Goal: Information Seeking & Learning: Learn about a topic

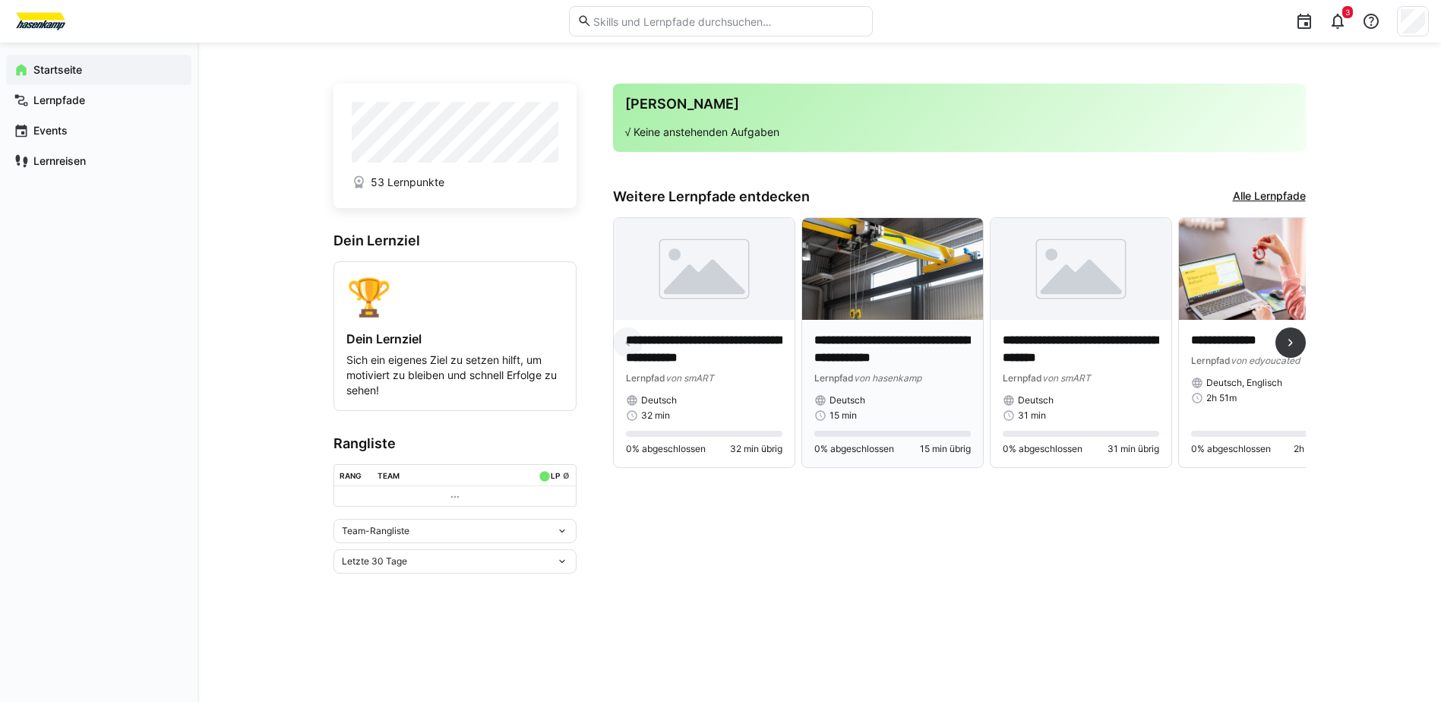
click at [890, 284] on img at bounding box center [892, 269] width 181 height 102
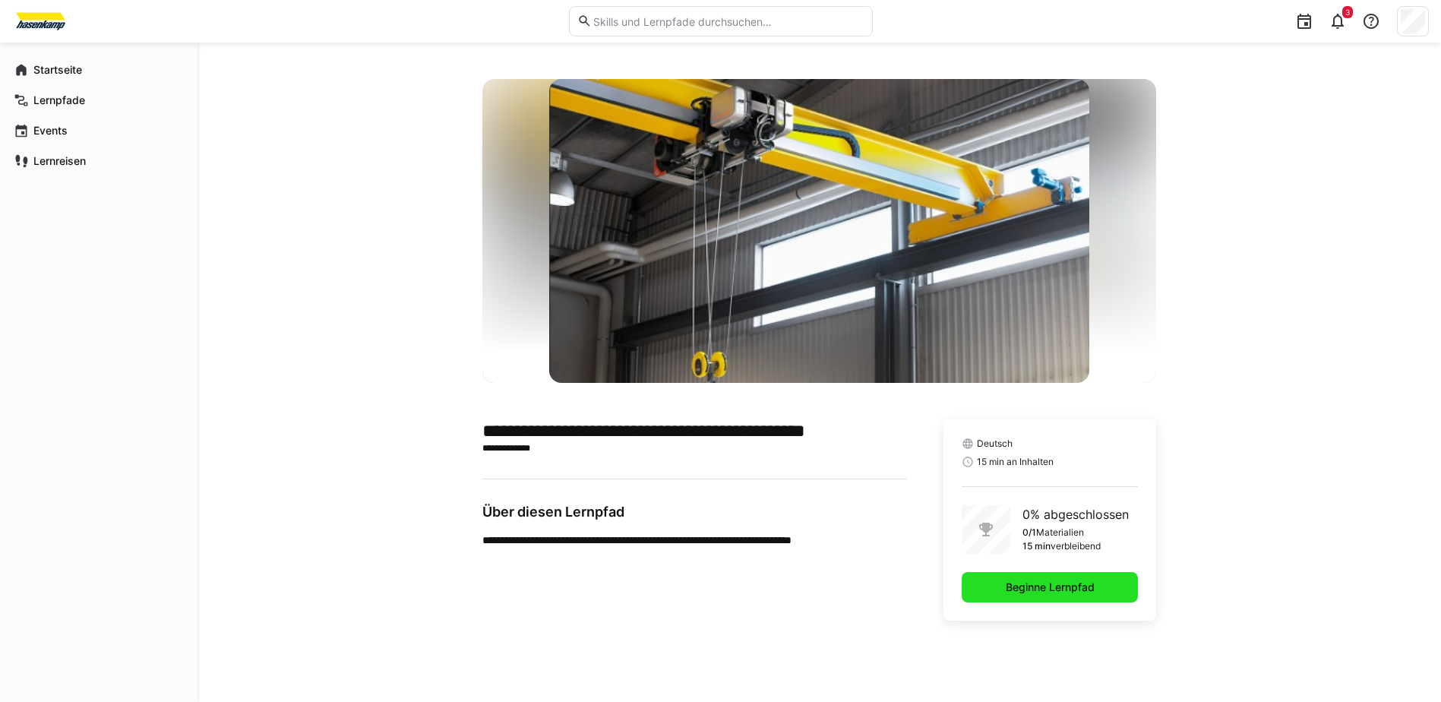
click at [1041, 586] on span "Beginne Lernpfad" at bounding box center [1049, 587] width 93 height 15
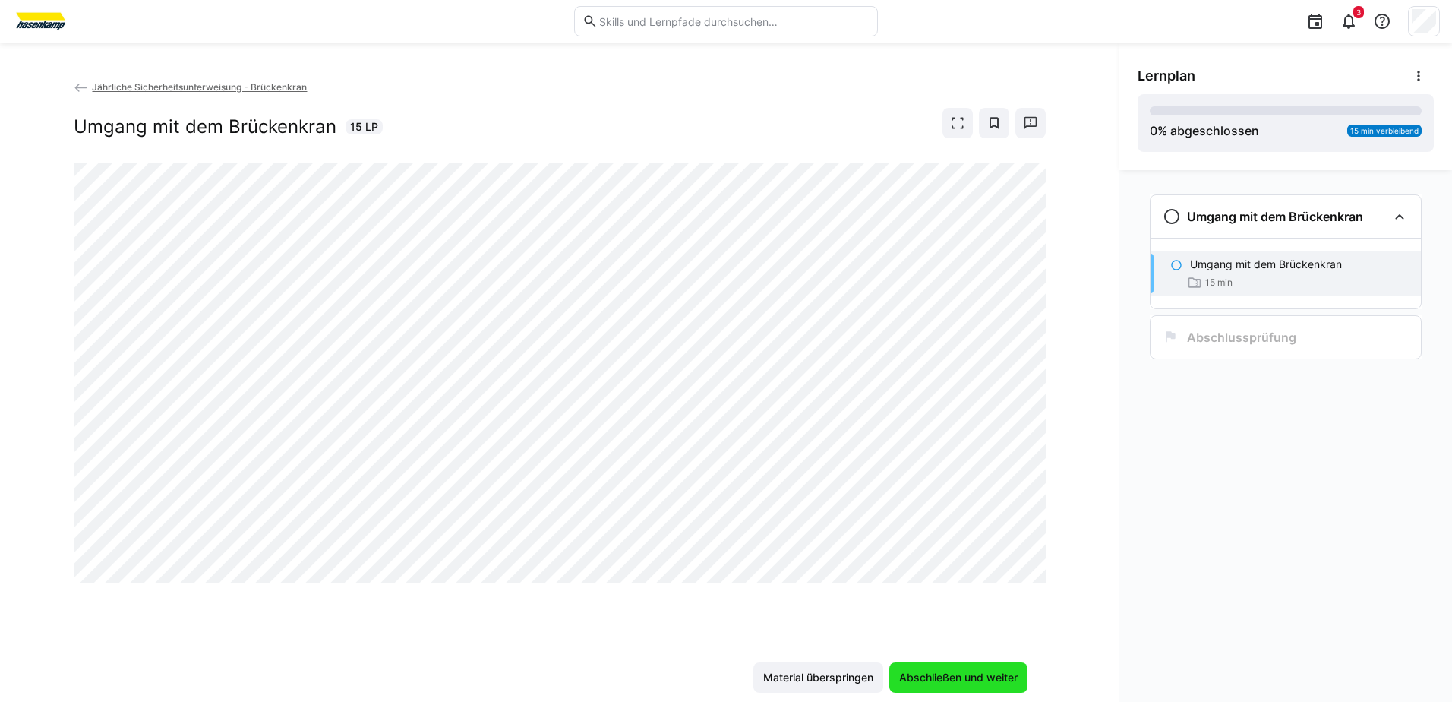
click at [947, 678] on span "Abschließen und weiter" at bounding box center [958, 677] width 123 height 15
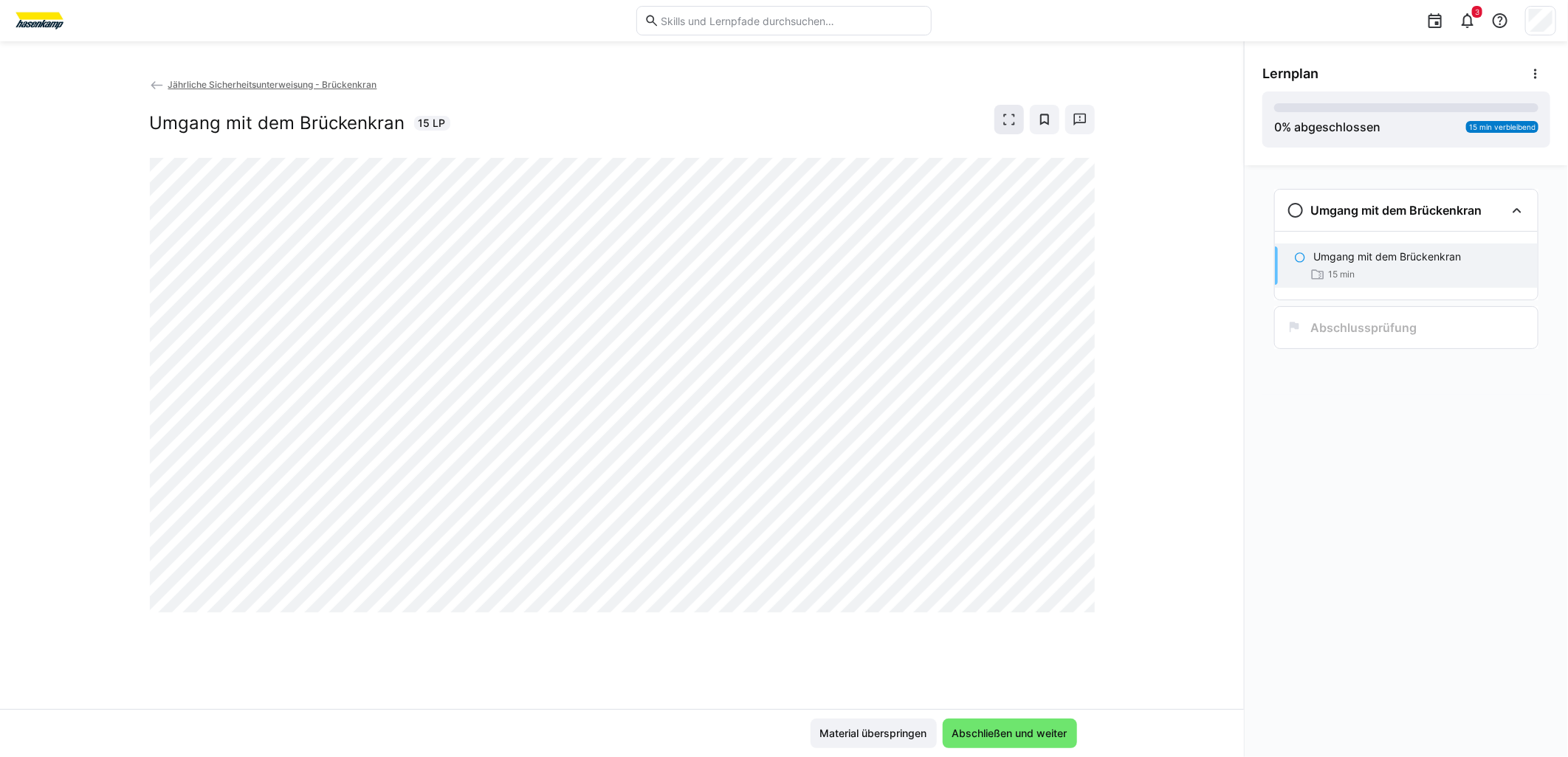
click at [1009, 106] on div "Jährliche Sicherheitsunterweisung - Brückenkran Umgang mit dem Brückenkran 15 LP" at bounding box center [622, 118] width 945 height 82
click at [1006, 116] on eds-icon at bounding box center [1009, 119] width 15 height 15
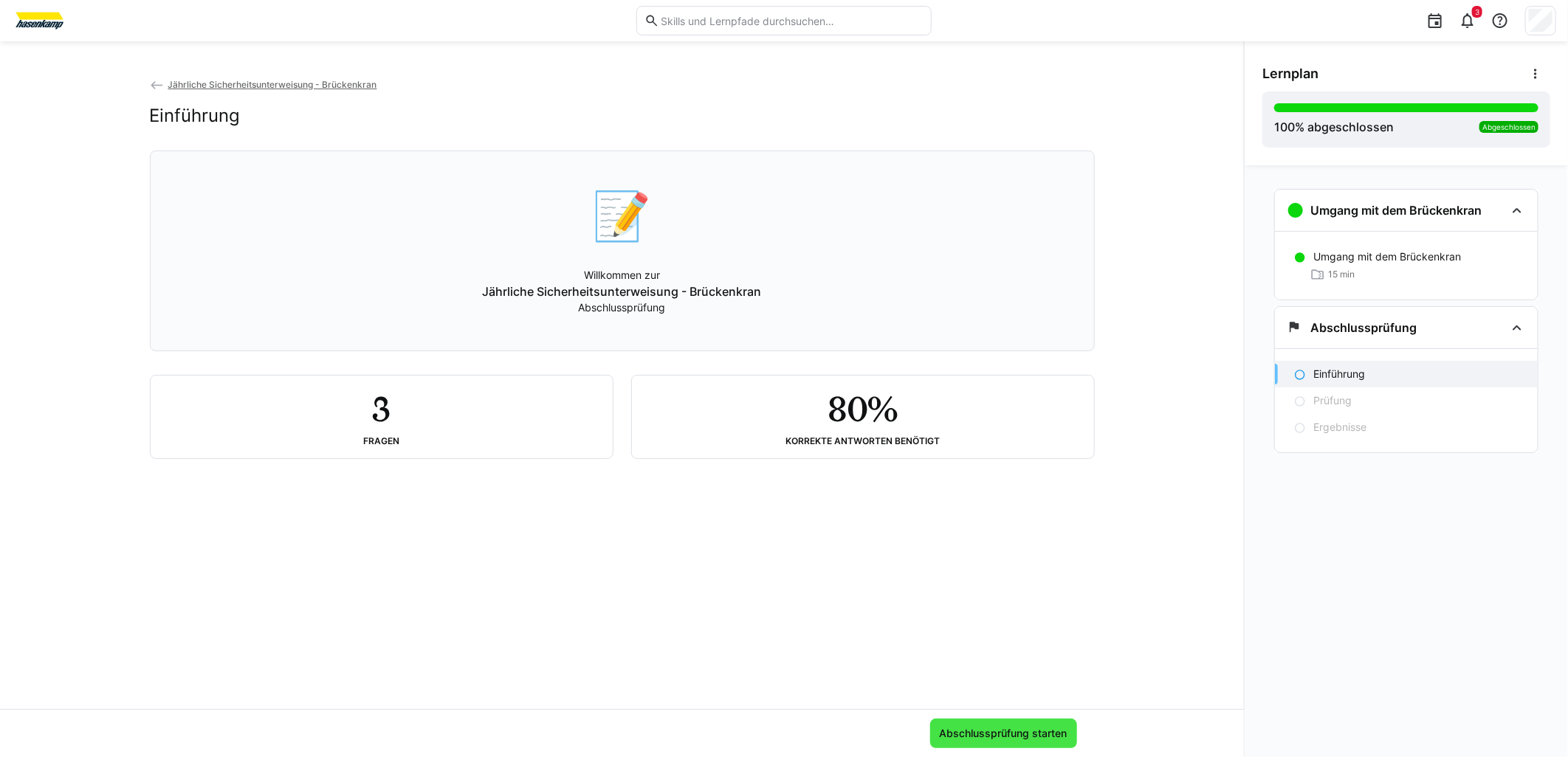
click at [994, 681] on span "Abschlussprüfung starten" at bounding box center [1004, 733] width 132 height 15
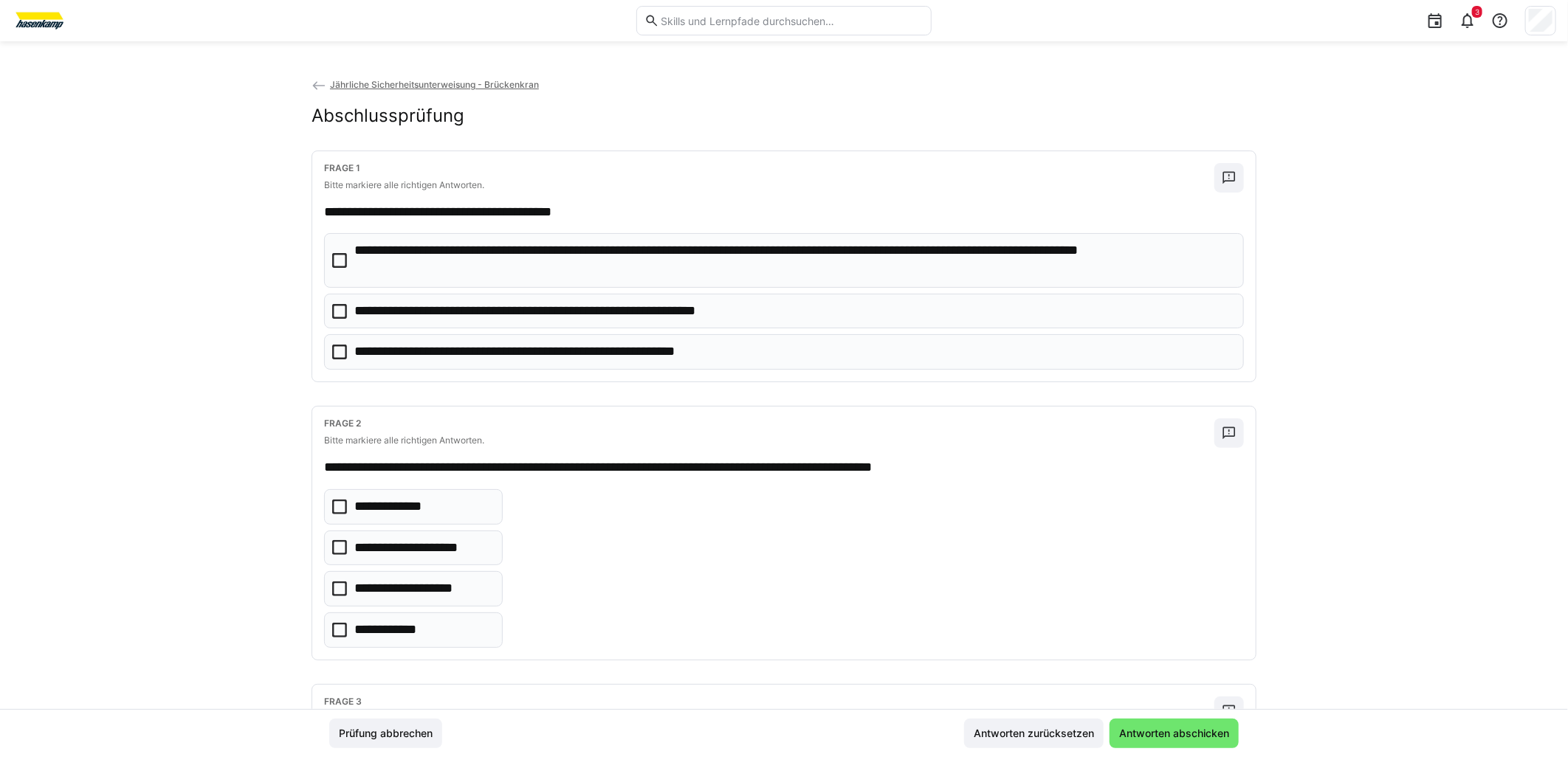
drag, startPoint x: 337, startPoint y: 261, endPoint x: 337, endPoint y: 271, distance: 10.0
click at [337, 263] on icon at bounding box center [339, 260] width 15 height 15
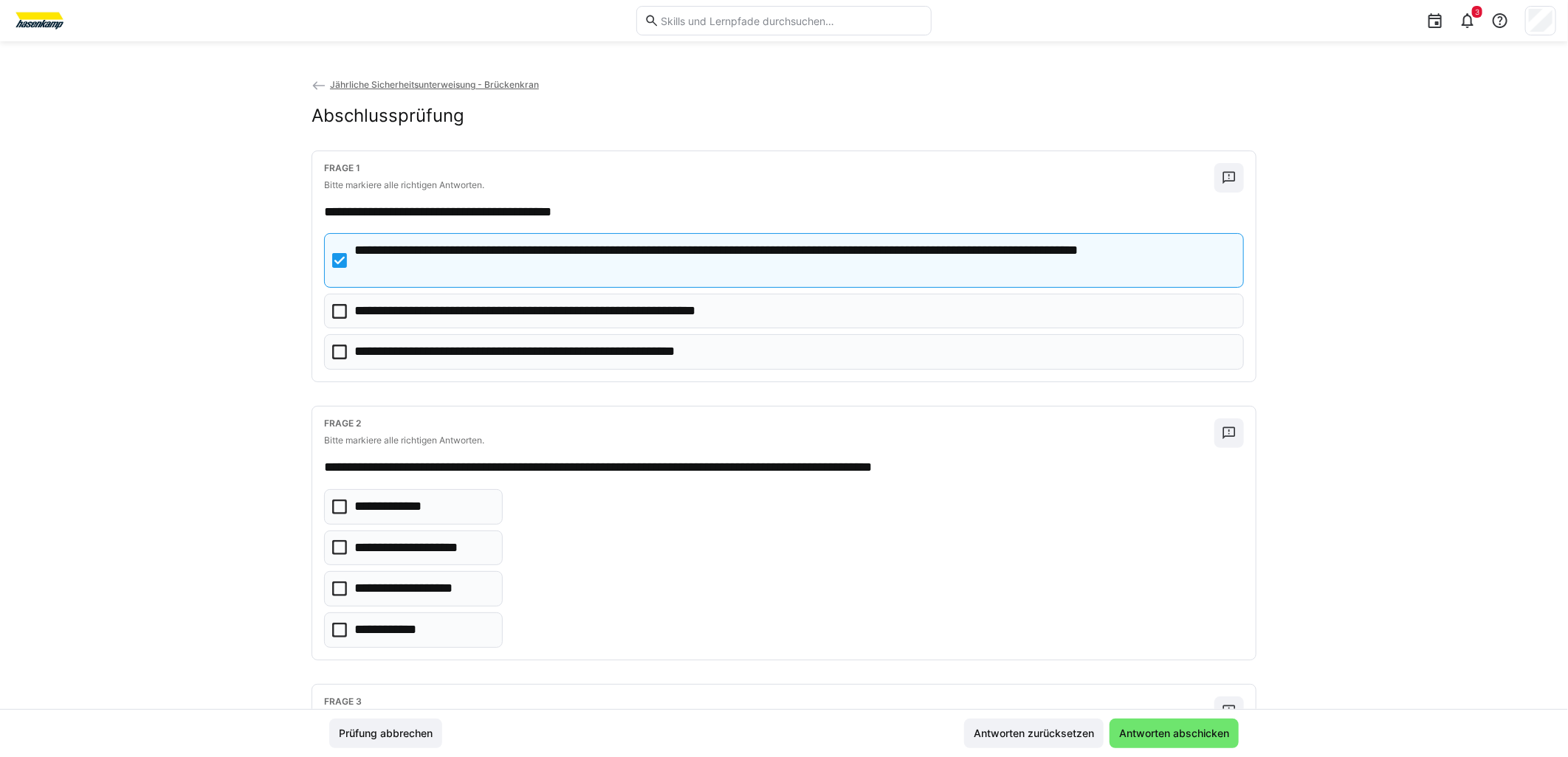
click at [337, 312] on icon at bounding box center [339, 311] width 15 height 15
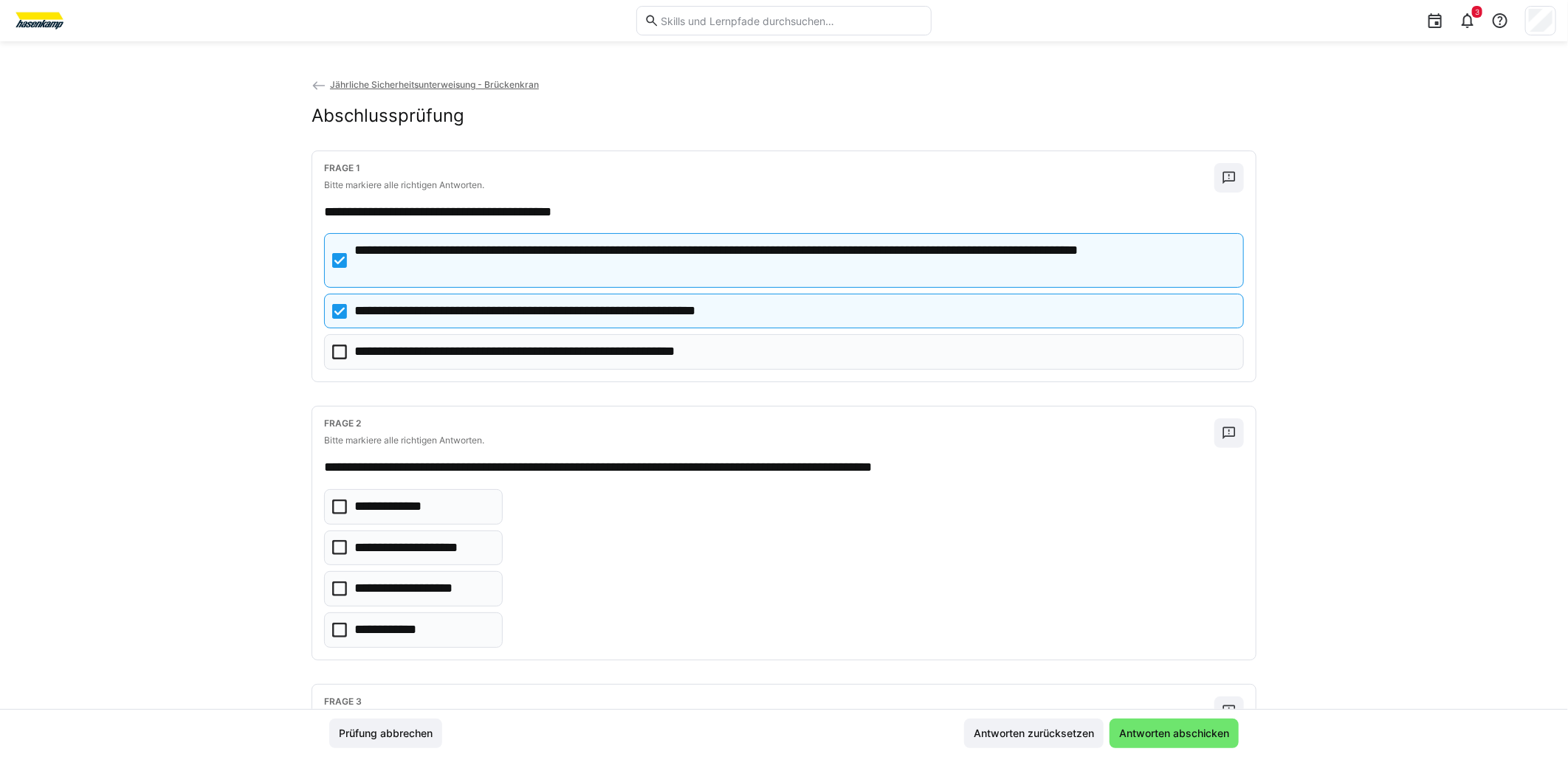
click at [333, 313] on icon at bounding box center [339, 311] width 15 height 15
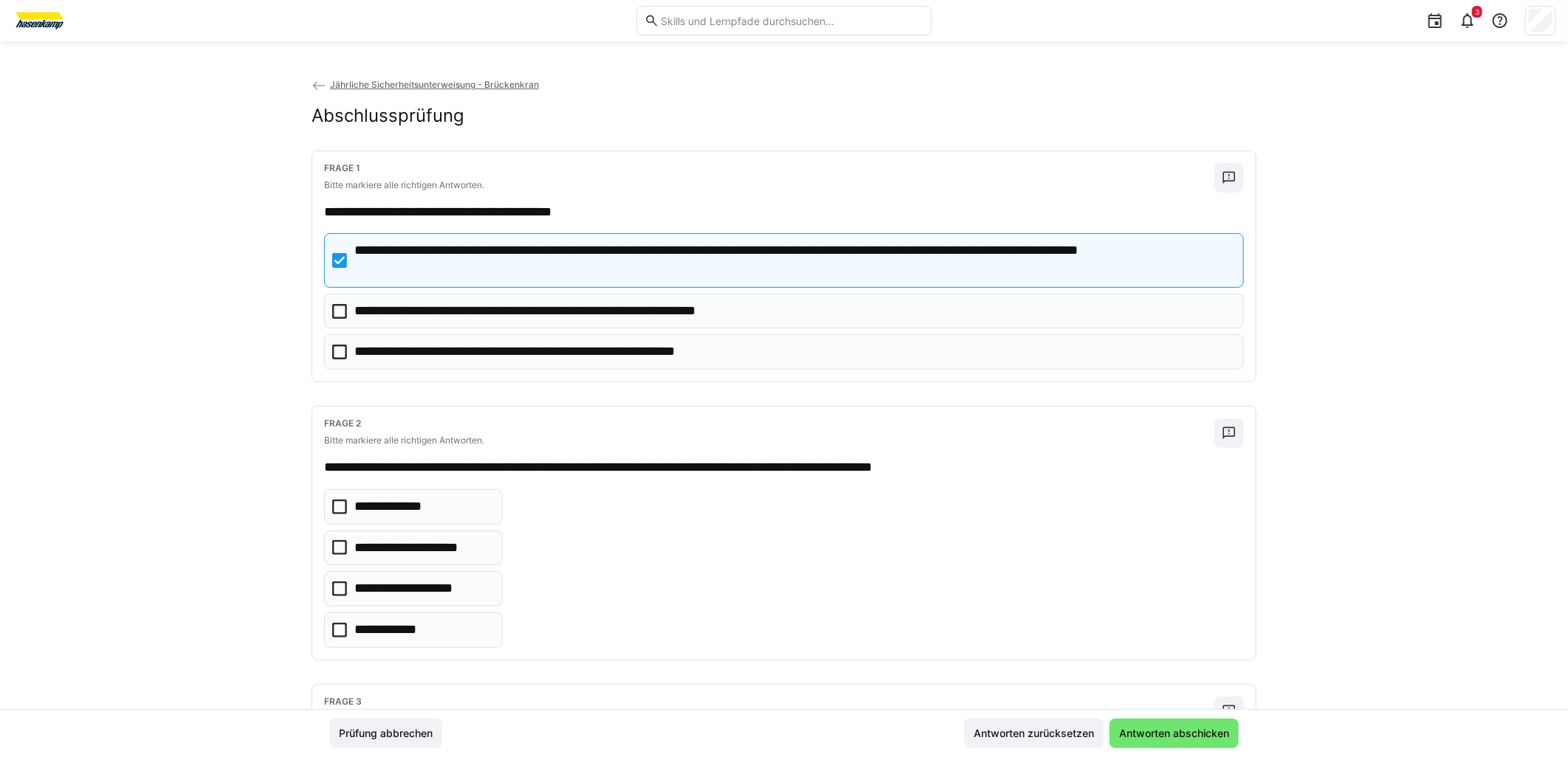
click at [335, 355] on icon at bounding box center [339, 352] width 15 height 15
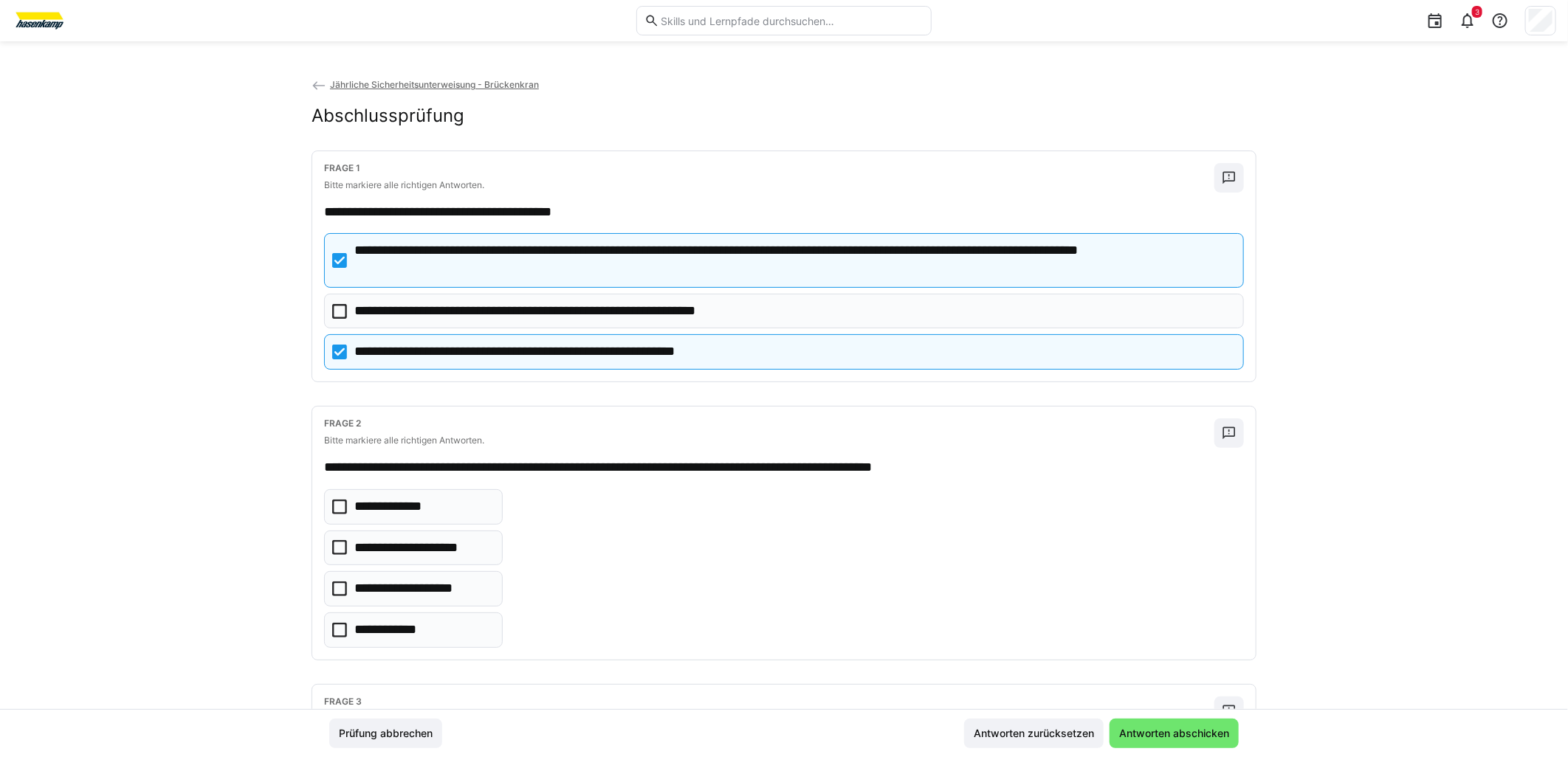
drag, startPoint x: 335, startPoint y: 511, endPoint x: 339, endPoint y: 518, distance: 8.1
click at [336, 512] on icon at bounding box center [339, 506] width 15 height 15
click at [335, 551] on icon at bounding box center [339, 547] width 15 height 15
click at [337, 588] on icon at bounding box center [339, 589] width 15 height 15
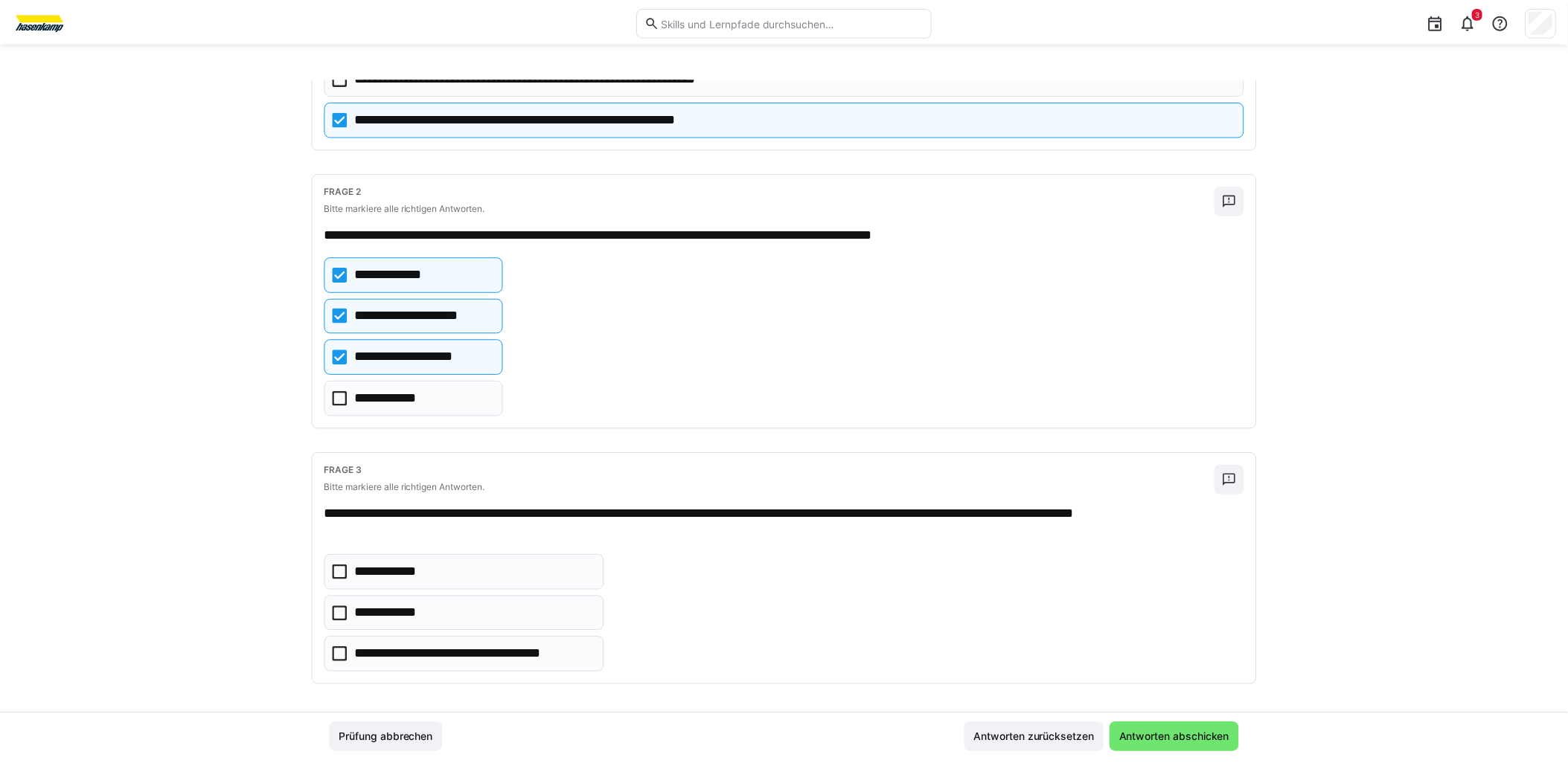
scroll to position [246, 0]
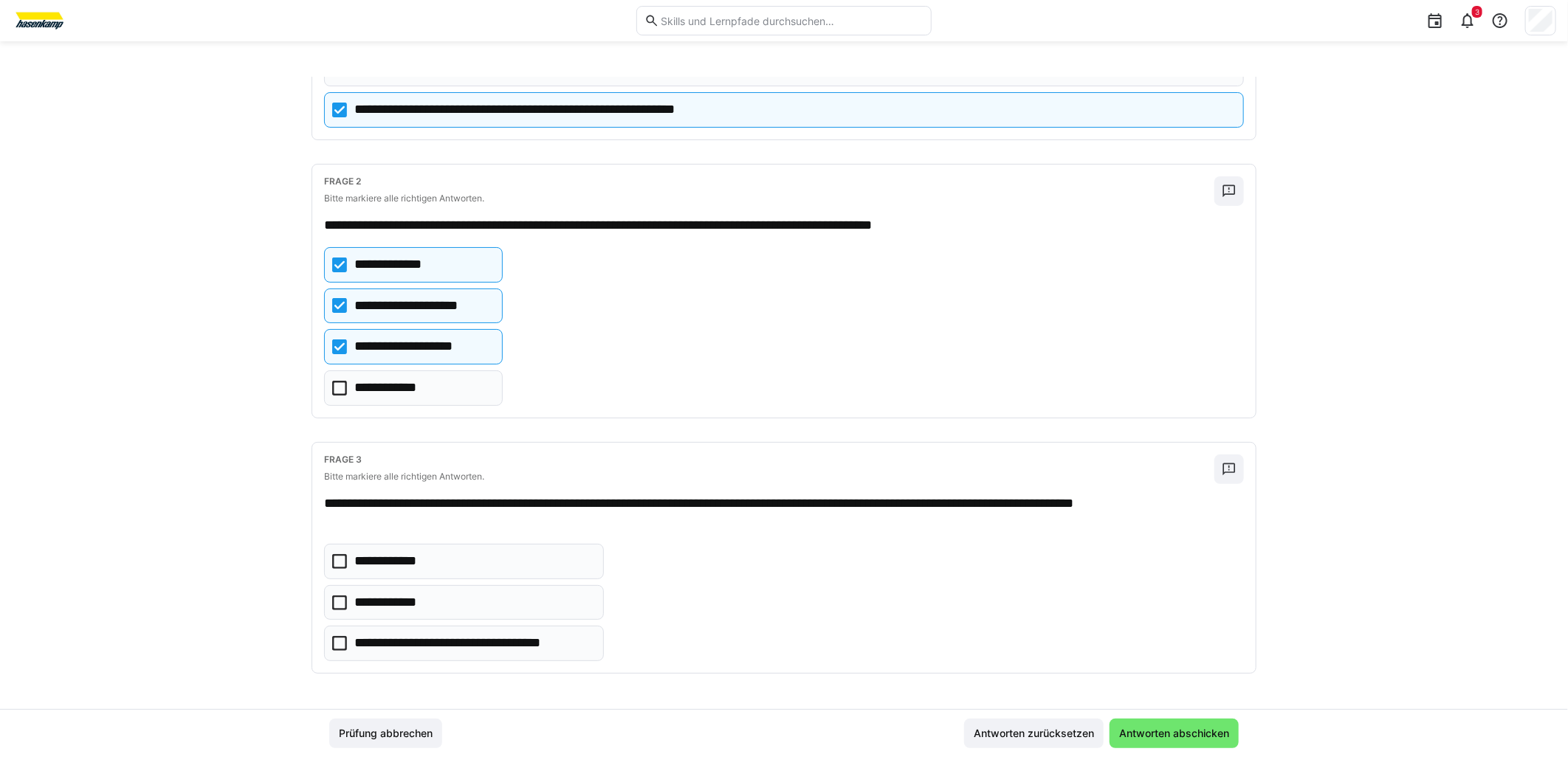
click at [335, 564] on icon at bounding box center [339, 561] width 15 height 15
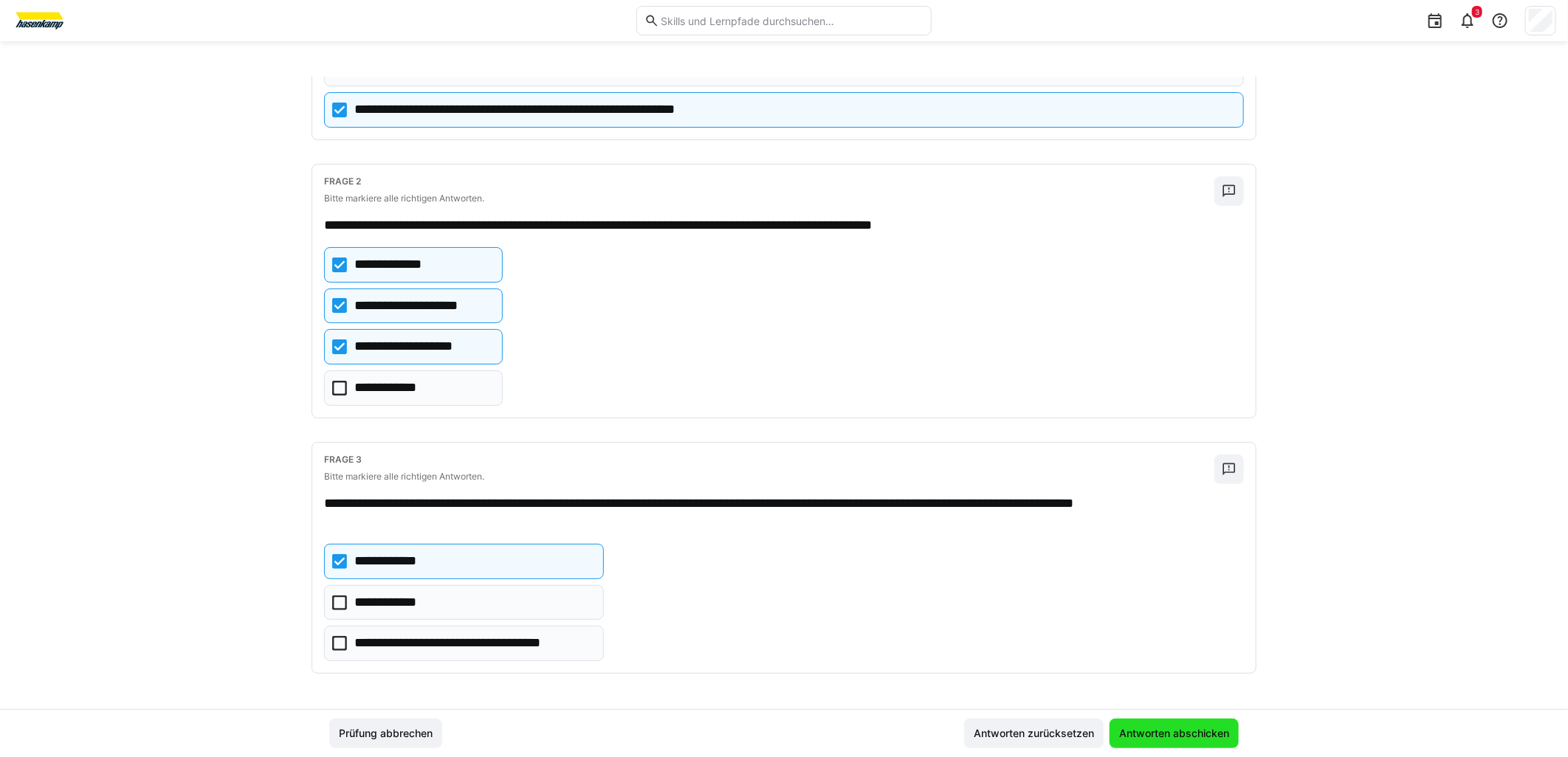
click at [1184, 681] on span "Antworten abschicken" at bounding box center [1174, 733] width 115 height 15
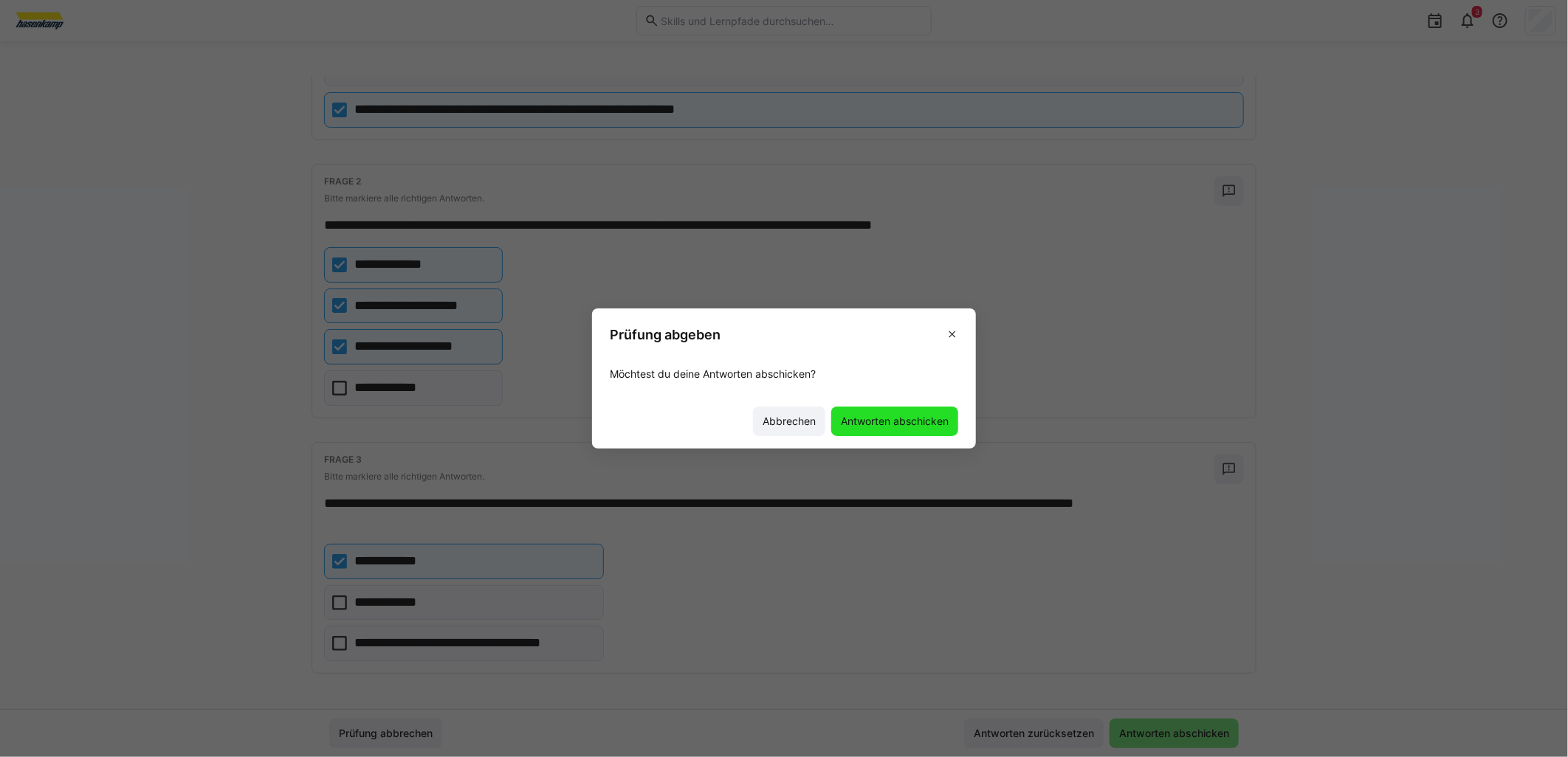
click at [896, 423] on span "Antworten abschicken" at bounding box center [894, 421] width 112 height 15
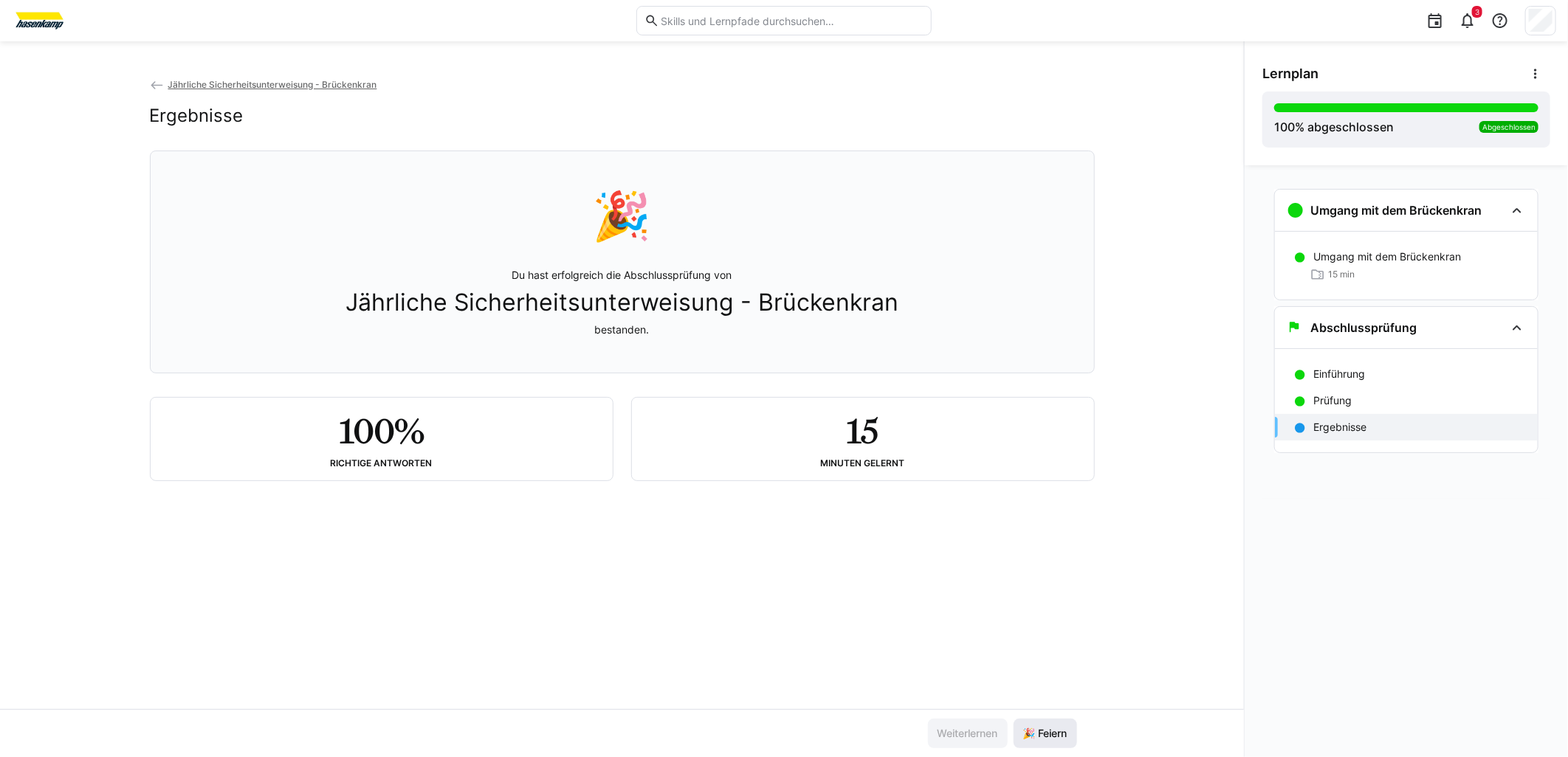
click at [1043, 681] on span "🎉 Feiern" at bounding box center [1046, 733] width 49 height 15
click at [234, 86] on span "Jährliche Sicherheitsunterweisung - Brückenkran" at bounding box center [271, 84] width 209 height 11
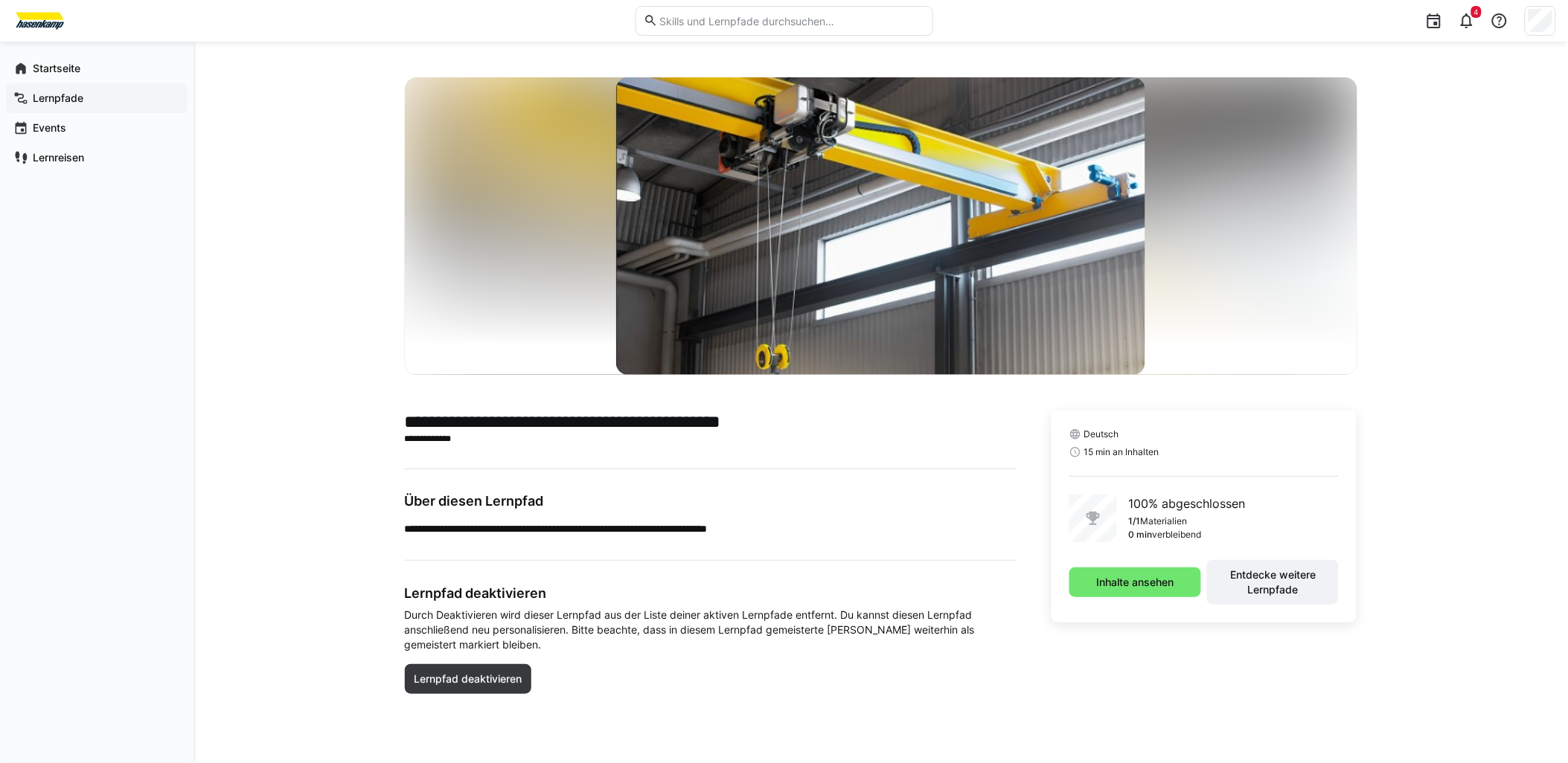
click at [0, 0] on app-navigation-label "Lernpfade" at bounding box center [0, 0] width 0 height 0
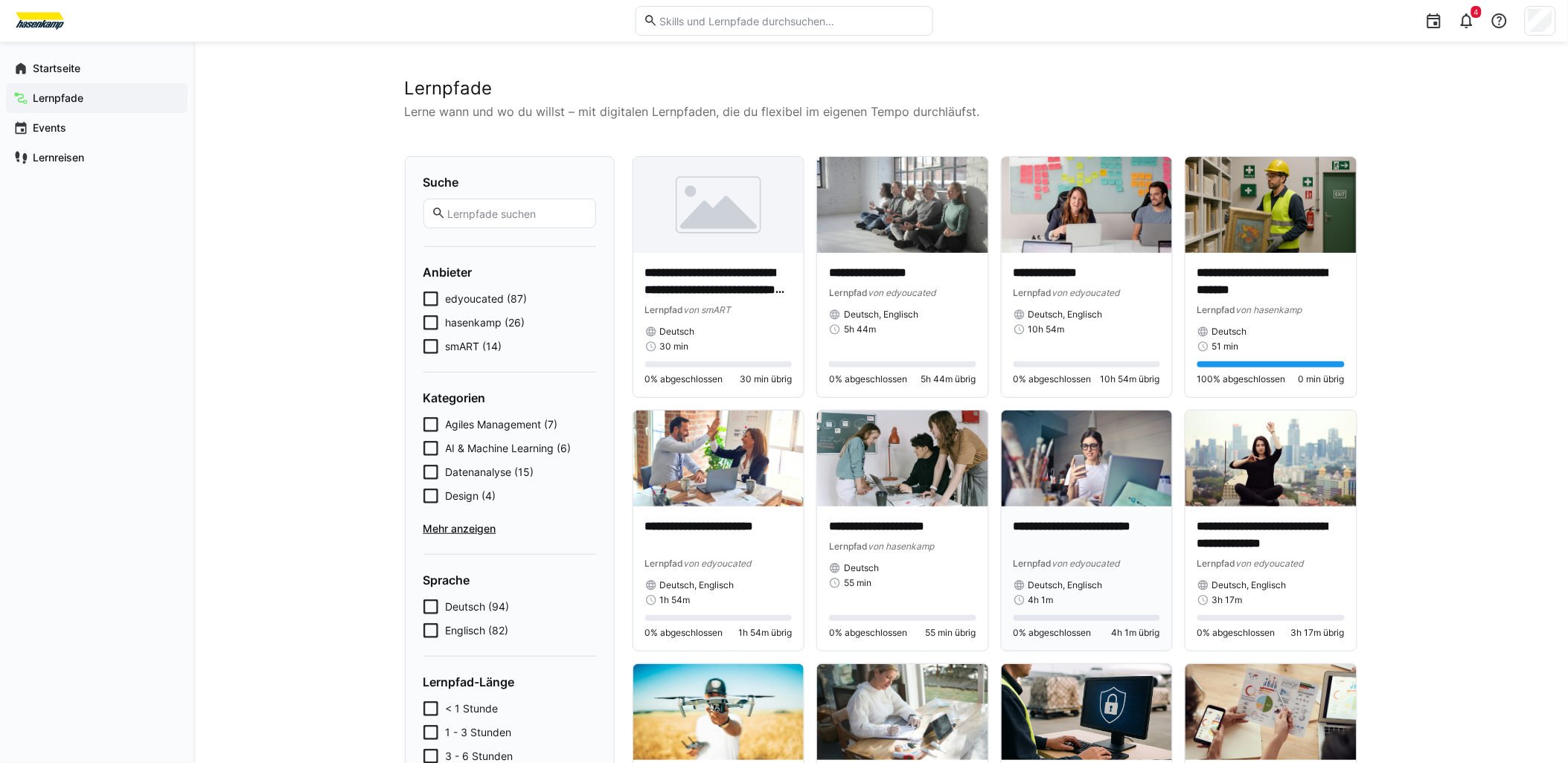
click at [1082, 459] on img at bounding box center [1086, 458] width 171 height 96
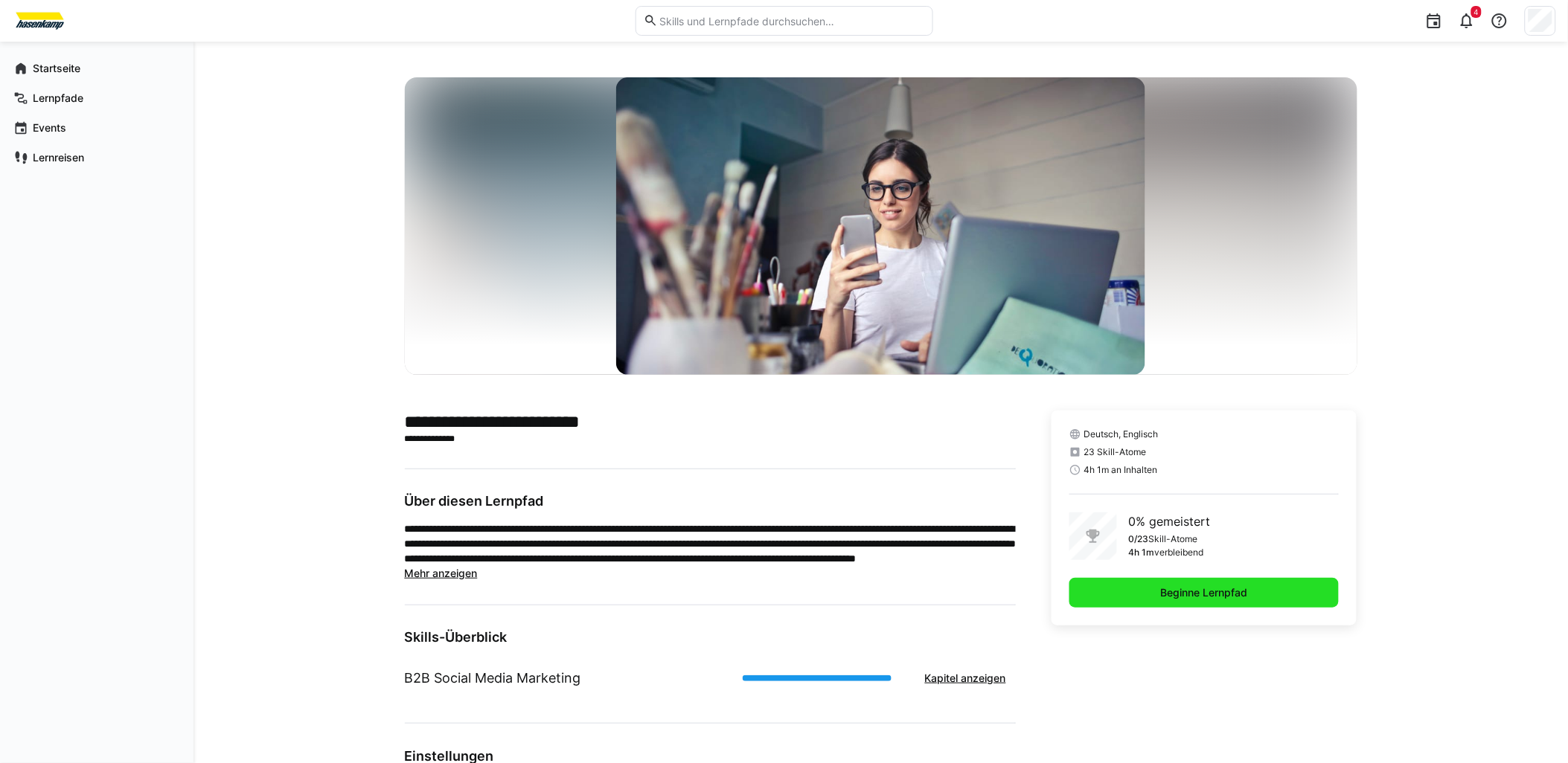
click at [1201, 593] on span "Beginne Lernpfad" at bounding box center [1204, 593] width 91 height 15
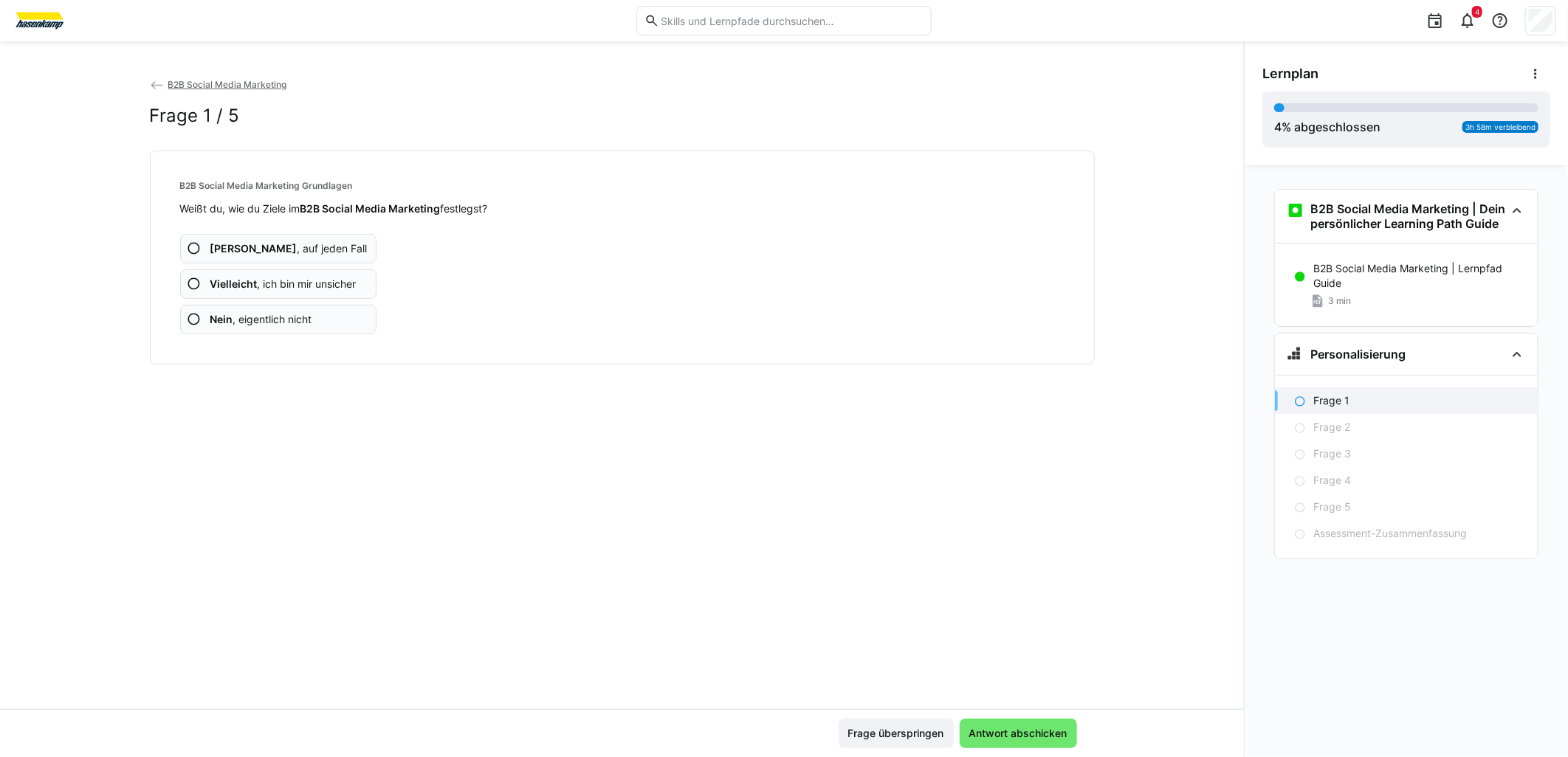
click at [197, 320] on eds-icon at bounding box center [193, 319] width 15 height 15
click at [195, 284] on eds-icon at bounding box center [193, 284] width 15 height 15
click at [198, 321] on eds-icon at bounding box center [193, 319] width 15 height 15
click at [200, 316] on eds-icon at bounding box center [193, 319] width 15 height 15
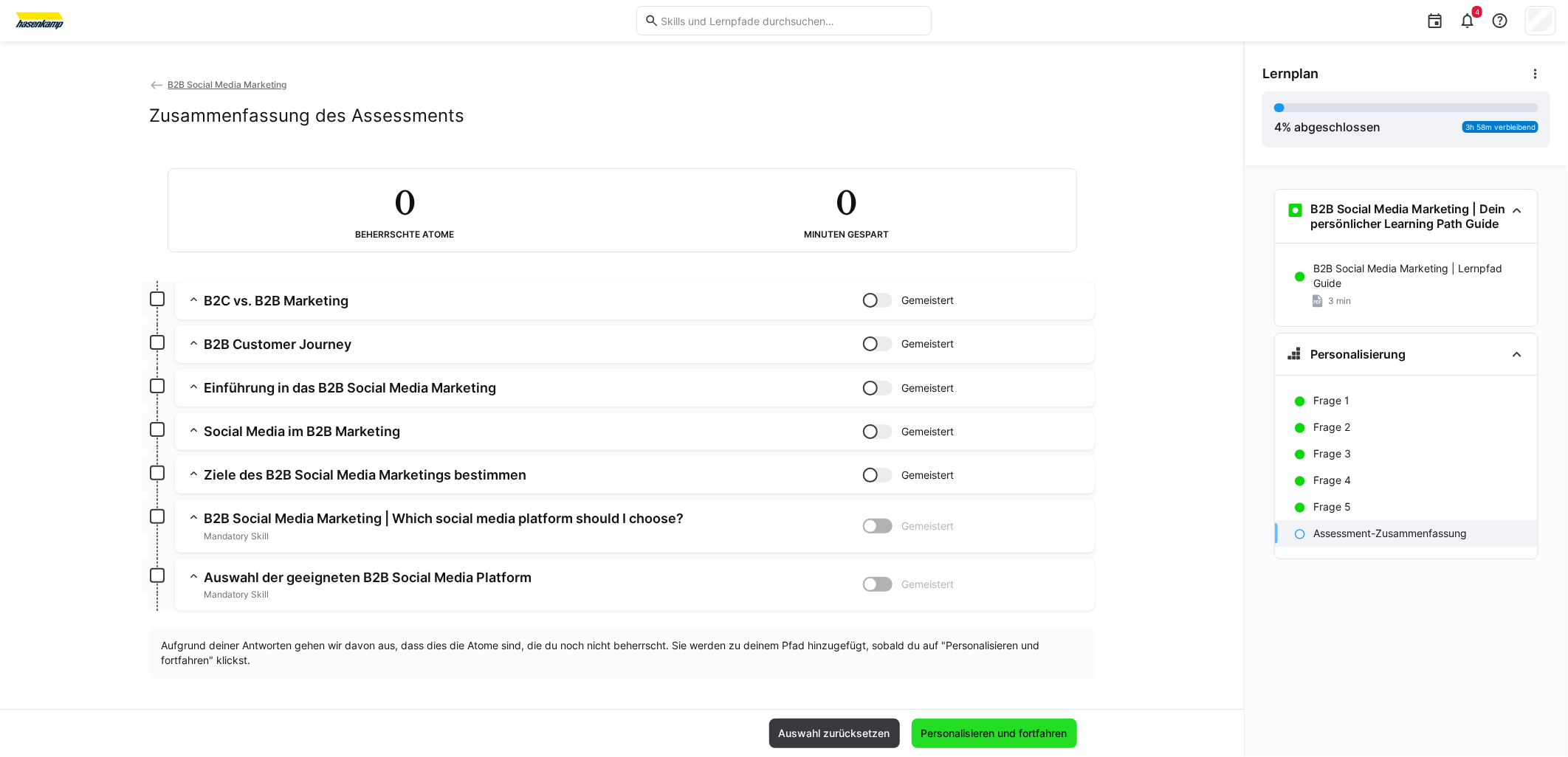
click at [999, 681] on span "Personalisieren und fortfahren" at bounding box center [994, 733] width 151 height 15
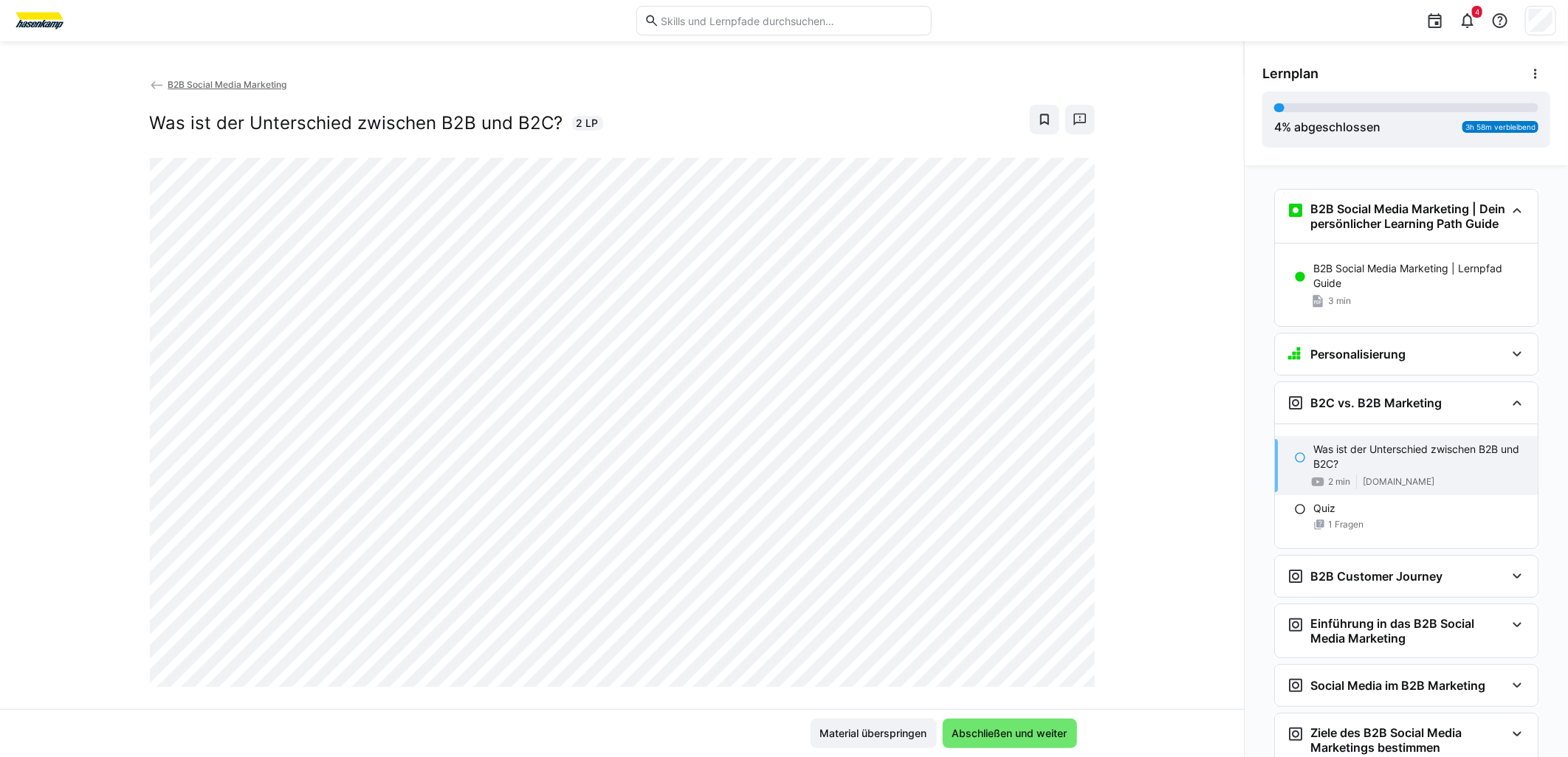
scroll to position [231, 0]
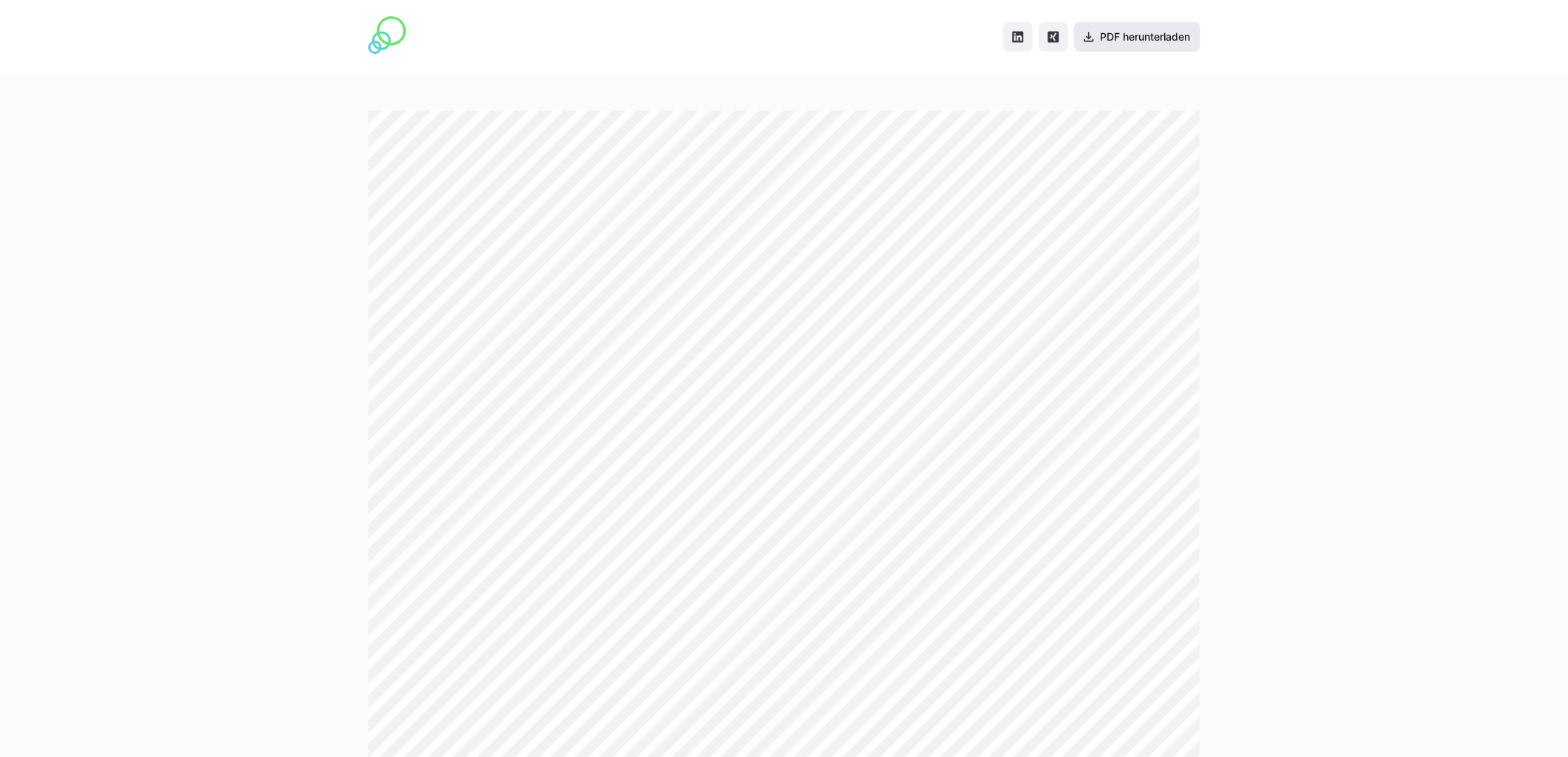
click at [1124, 29] on span "PDF herunterladen" at bounding box center [1145, 36] width 94 height 15
